Goal: Transaction & Acquisition: Download file/media

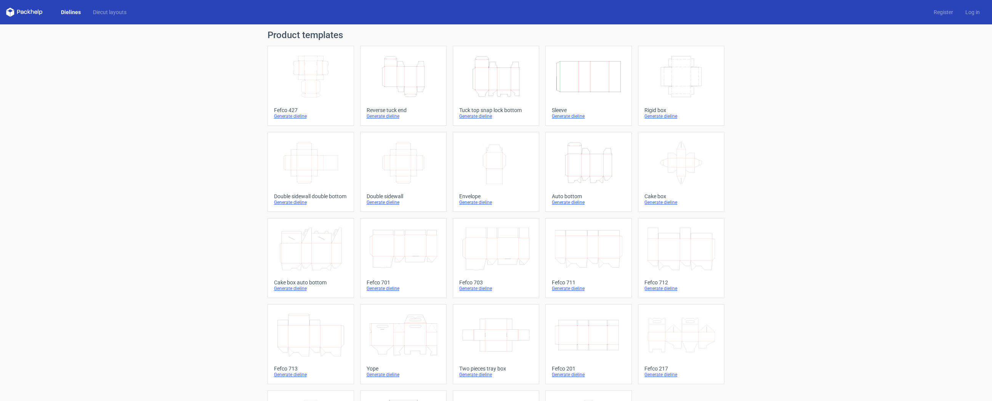
click at [295, 118] on div "Generate dieline" at bounding box center [311, 116] width 74 height 6
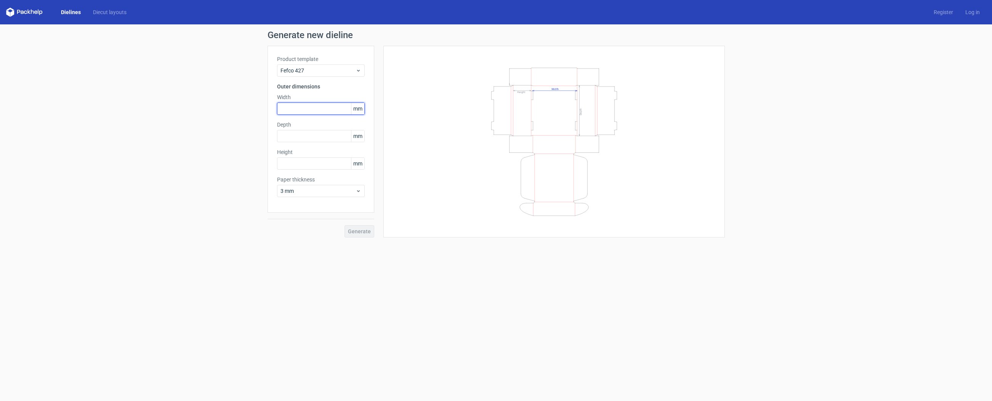
click at [319, 112] on input "text" at bounding box center [321, 108] width 88 height 12
type input "220"
type input "80"
click at [299, 192] on span "3 mm" at bounding box center [317, 191] width 75 height 8
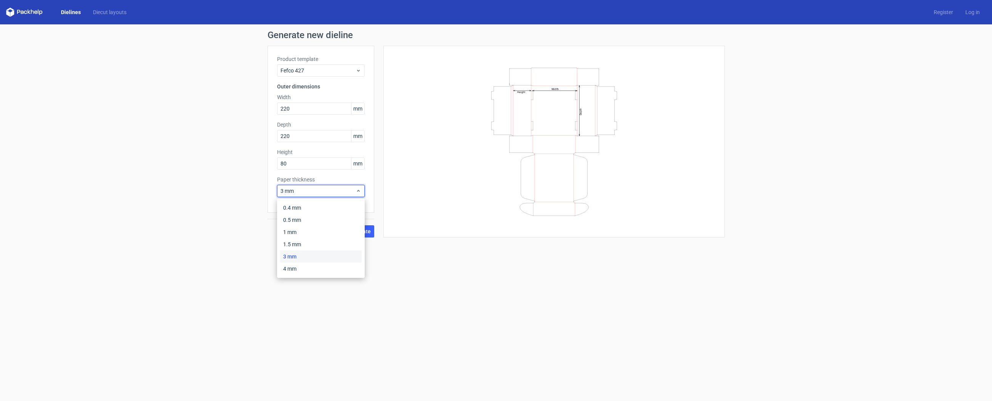
click at [213, 232] on div "Generate new dieline Product template Fefco 427 Outer dimensions Width 220 mm D…" at bounding box center [496, 133] width 992 height 219
click at [367, 229] on span "Generate" at bounding box center [359, 231] width 23 height 5
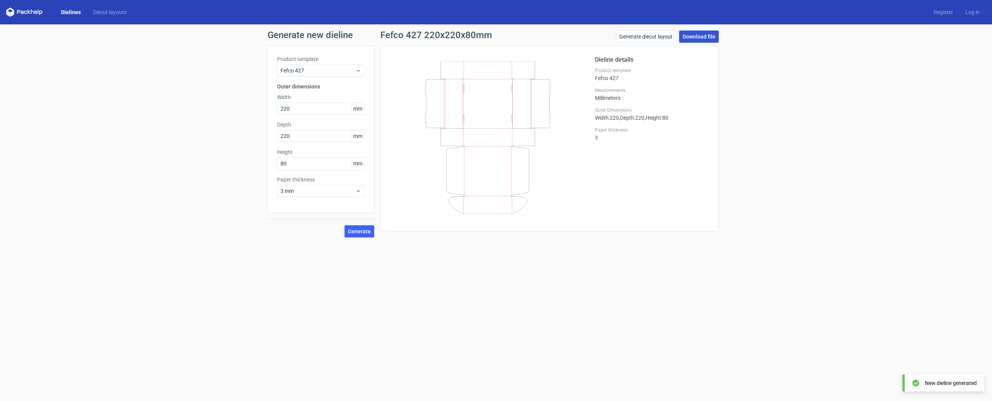
click at [700, 38] on link "Download file" at bounding box center [699, 36] width 40 height 12
